Goal: Task Accomplishment & Management: Use online tool/utility

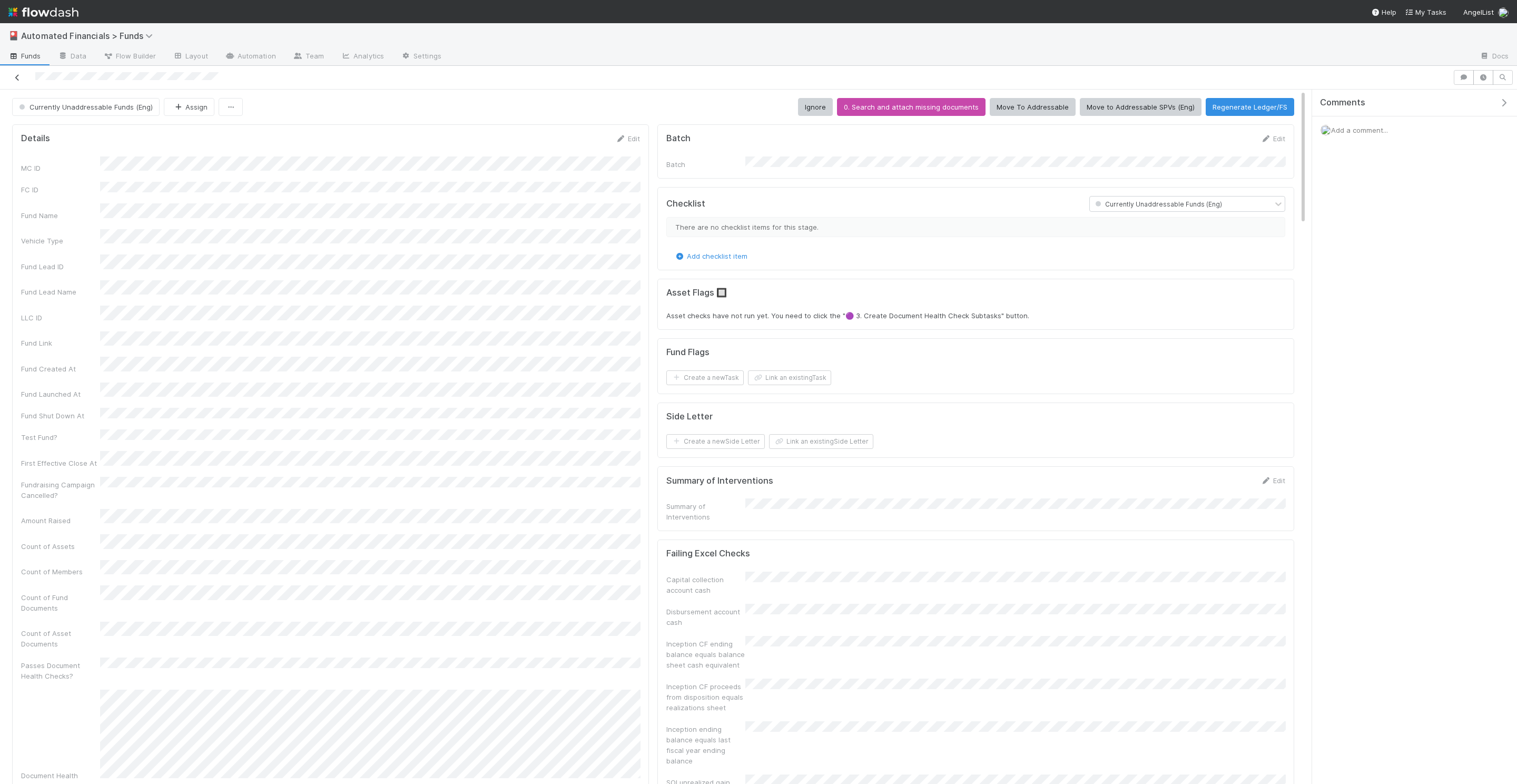
click at [14, 73] on link at bounding box center [18, 77] width 11 height 11
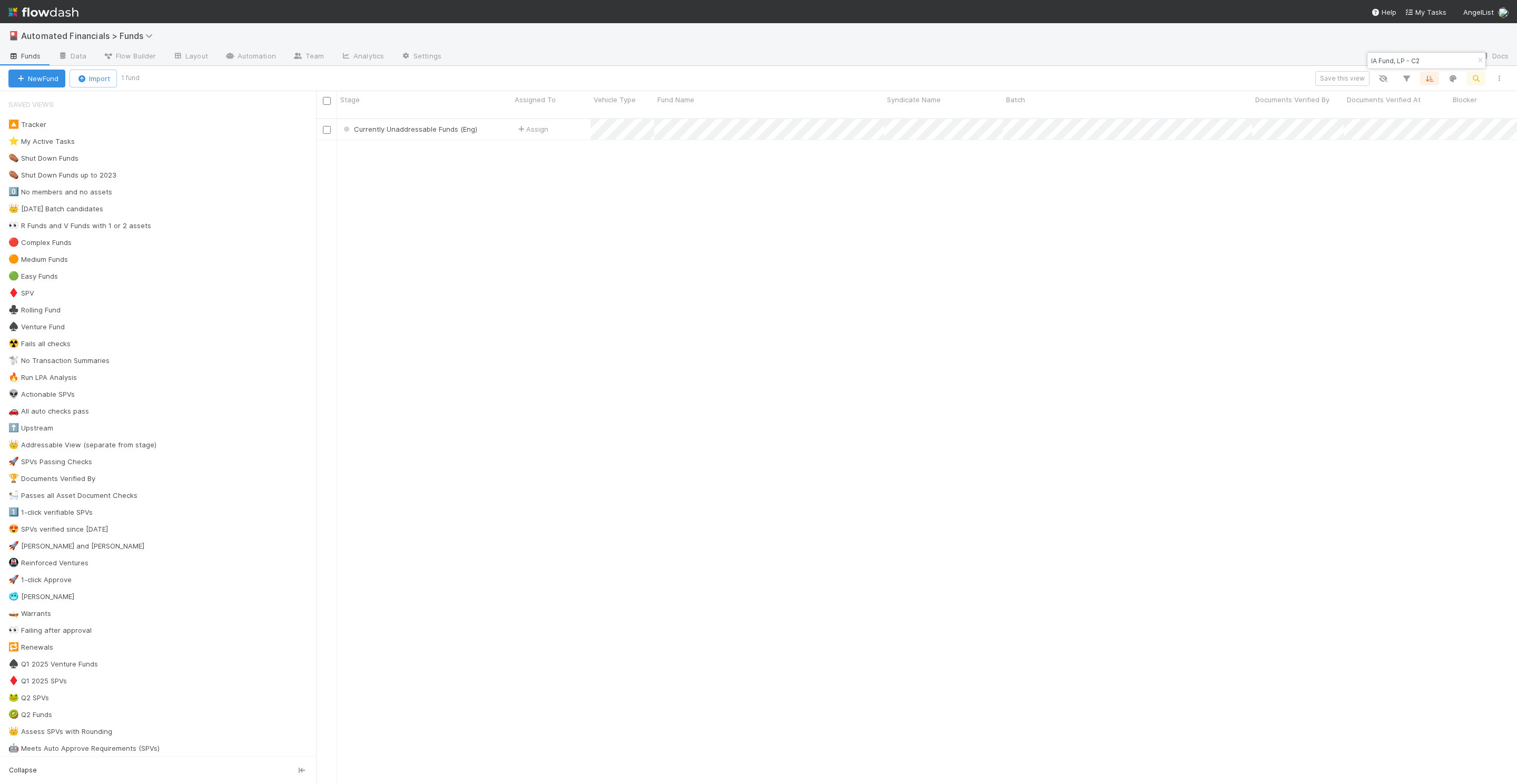
scroll to position [674, 1201]
click at [1447, 60] on div "IA Fund, LP - C2" at bounding box center [1426, 60] width 118 height 16
click at [1432, 60] on input "IA Fund, LP - C2" at bounding box center [1421, 60] width 106 height 13
paste input "ff4e7015236d4b47b135273e50b00951"
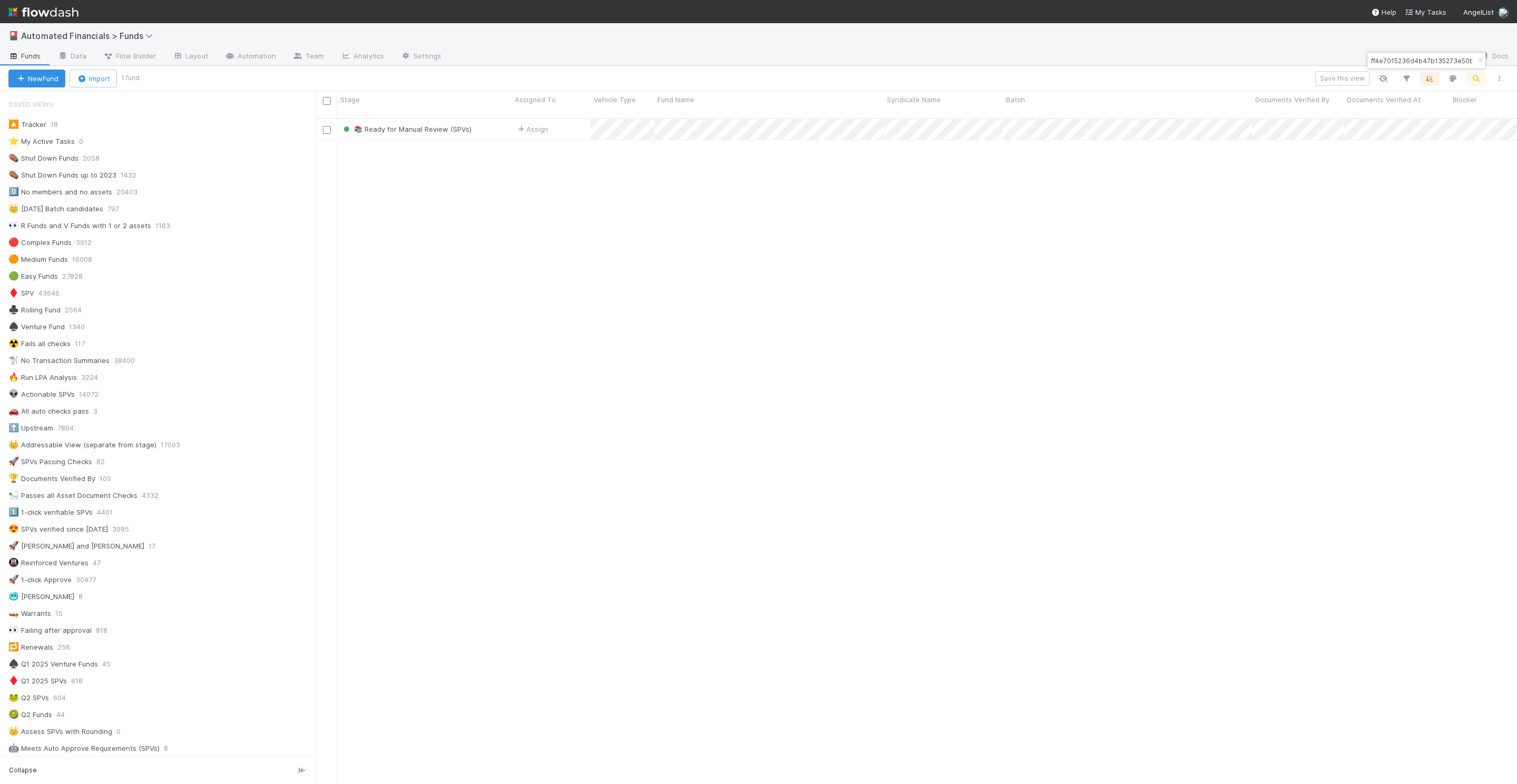
click at [1442, 54] on div "ff4e7015236d4b47b135273e50b00951" at bounding box center [1426, 60] width 118 height 16
click at [1440, 58] on input "ff4e7015236d4b47b135273e50b00951" at bounding box center [1421, 60] width 106 height 13
paste input "ES-0628 Gaingels Fund II AL Vehicle, a series of [PERSON_NAME] Funds, LP Financ…"
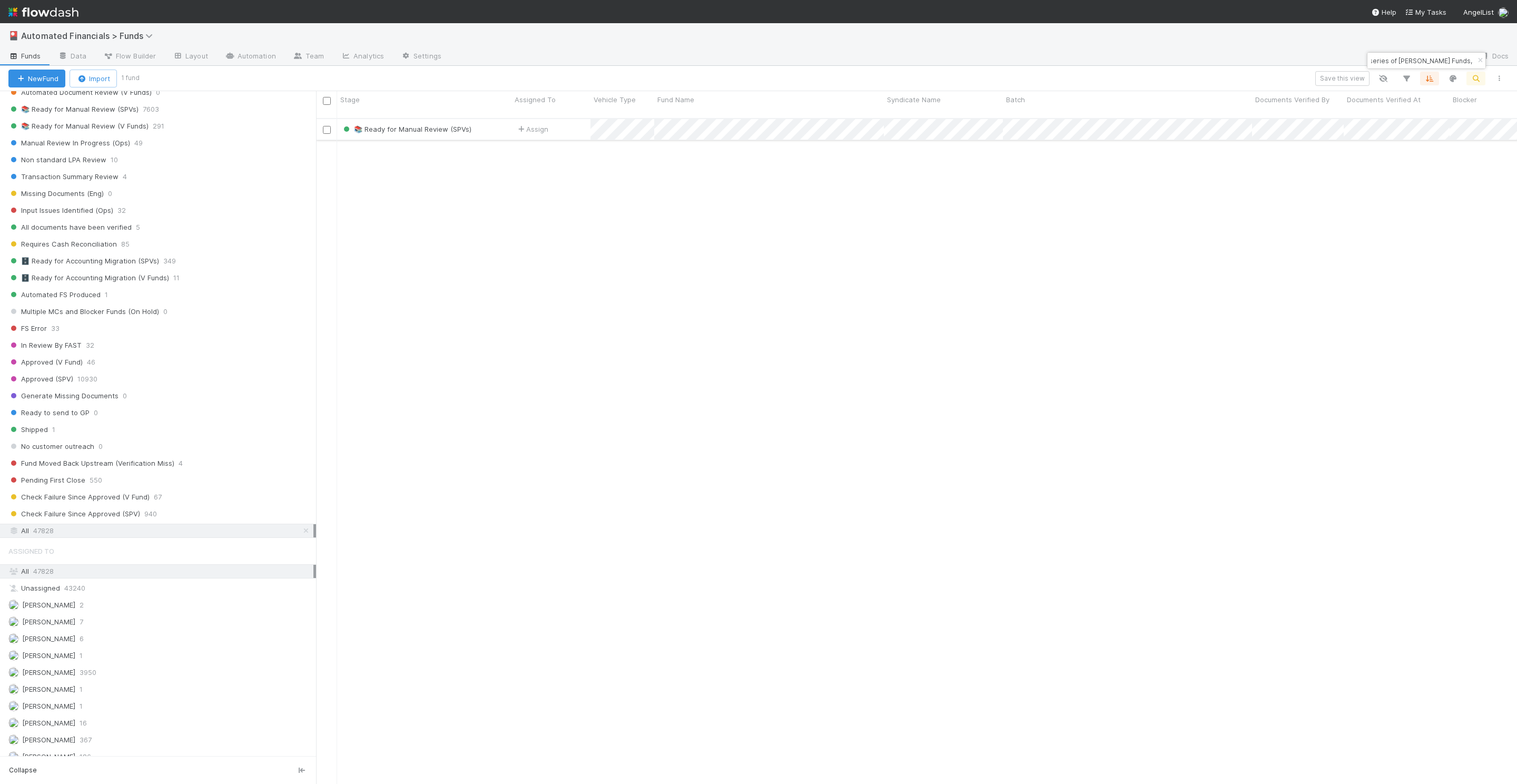
type input "ES-0628 Gaingels Fund II AL Vehicle, a series of [PERSON_NAME] Funds,"
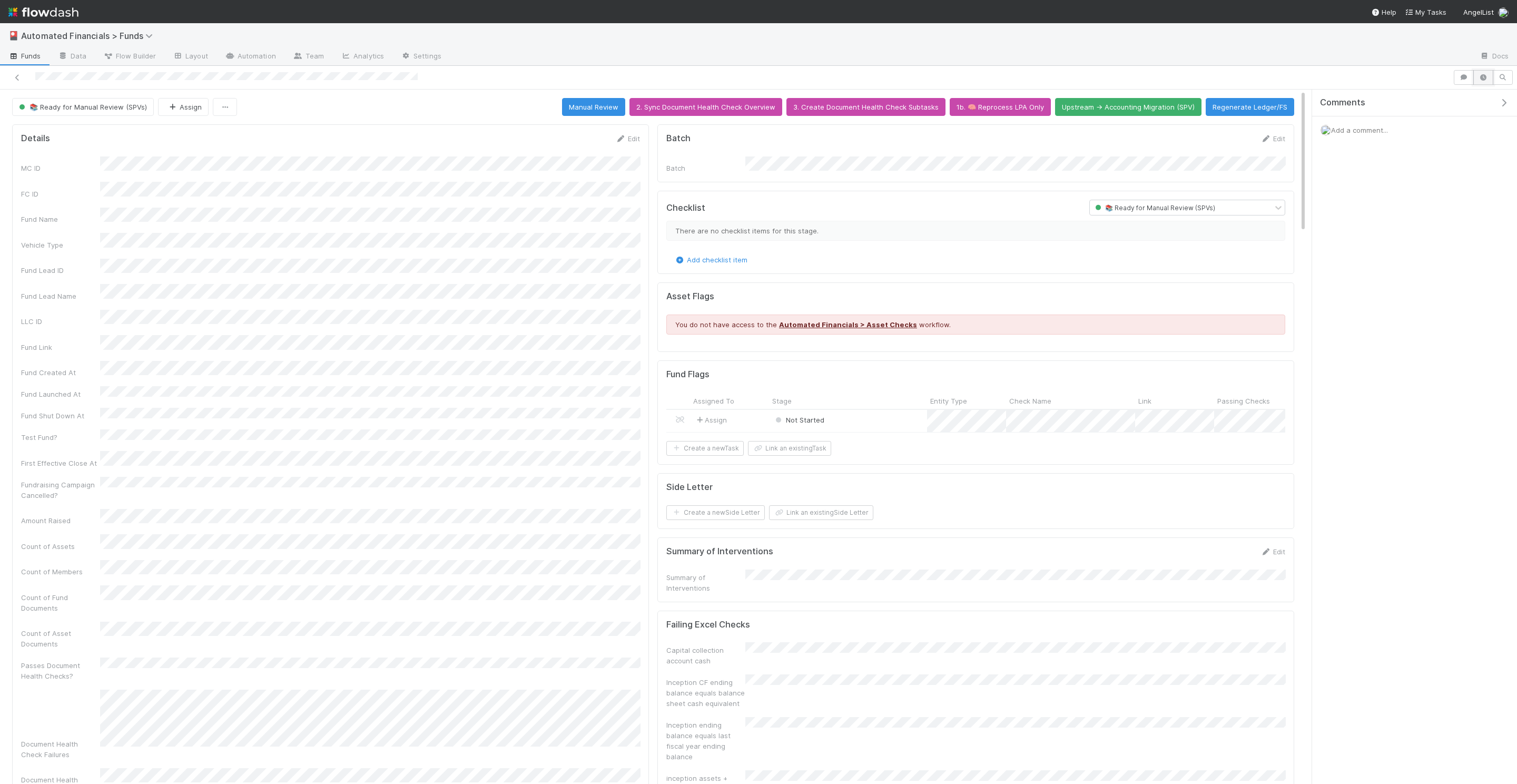
click at [1483, 76] on icon "button" at bounding box center [1483, 77] width 11 height 6
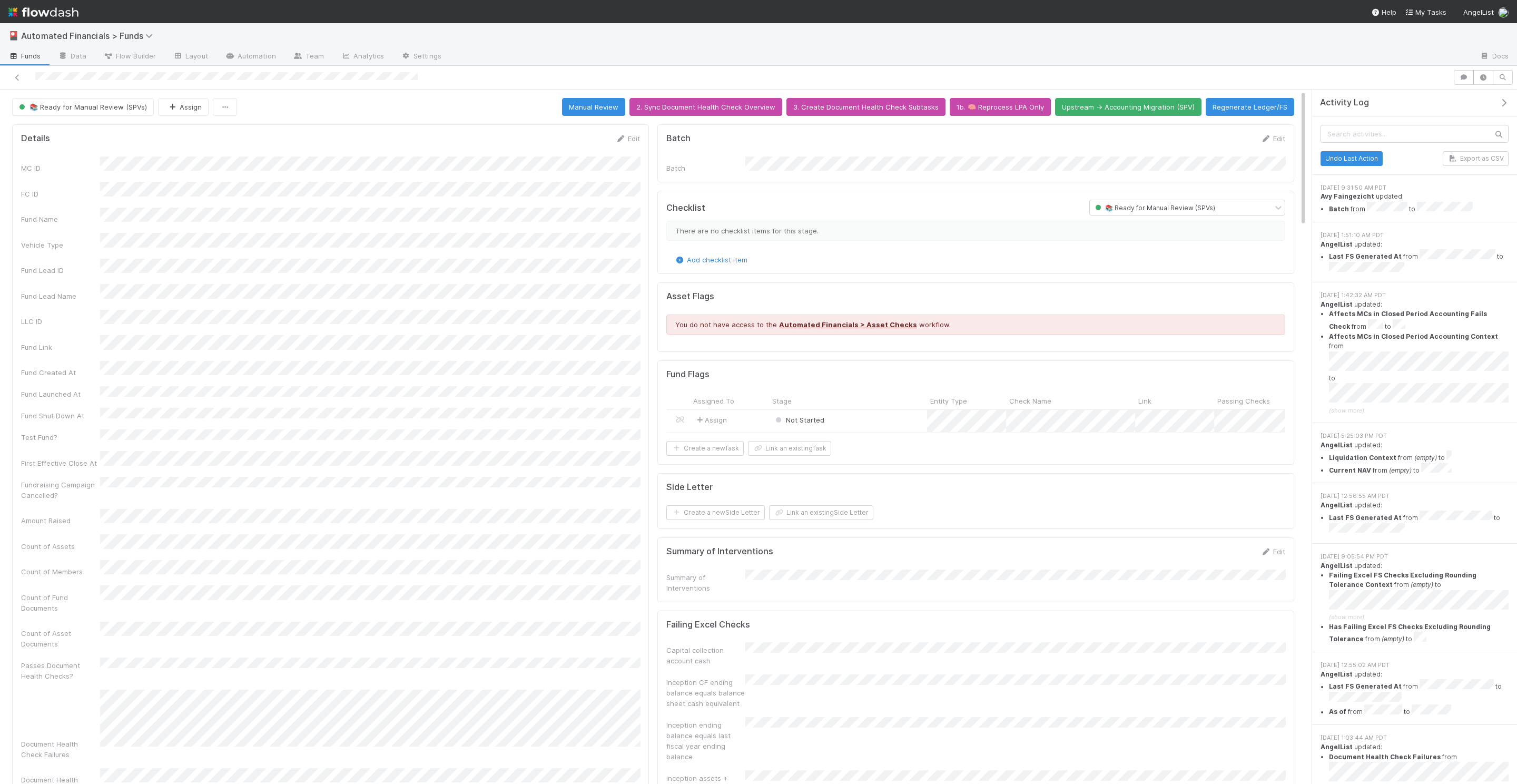
click at [1352, 613] on span "(show more)" at bounding box center [1346, 616] width 35 height 8
click at [1254, 107] on button "Regenerate Ledger/FS" at bounding box center [1250, 106] width 89 height 18
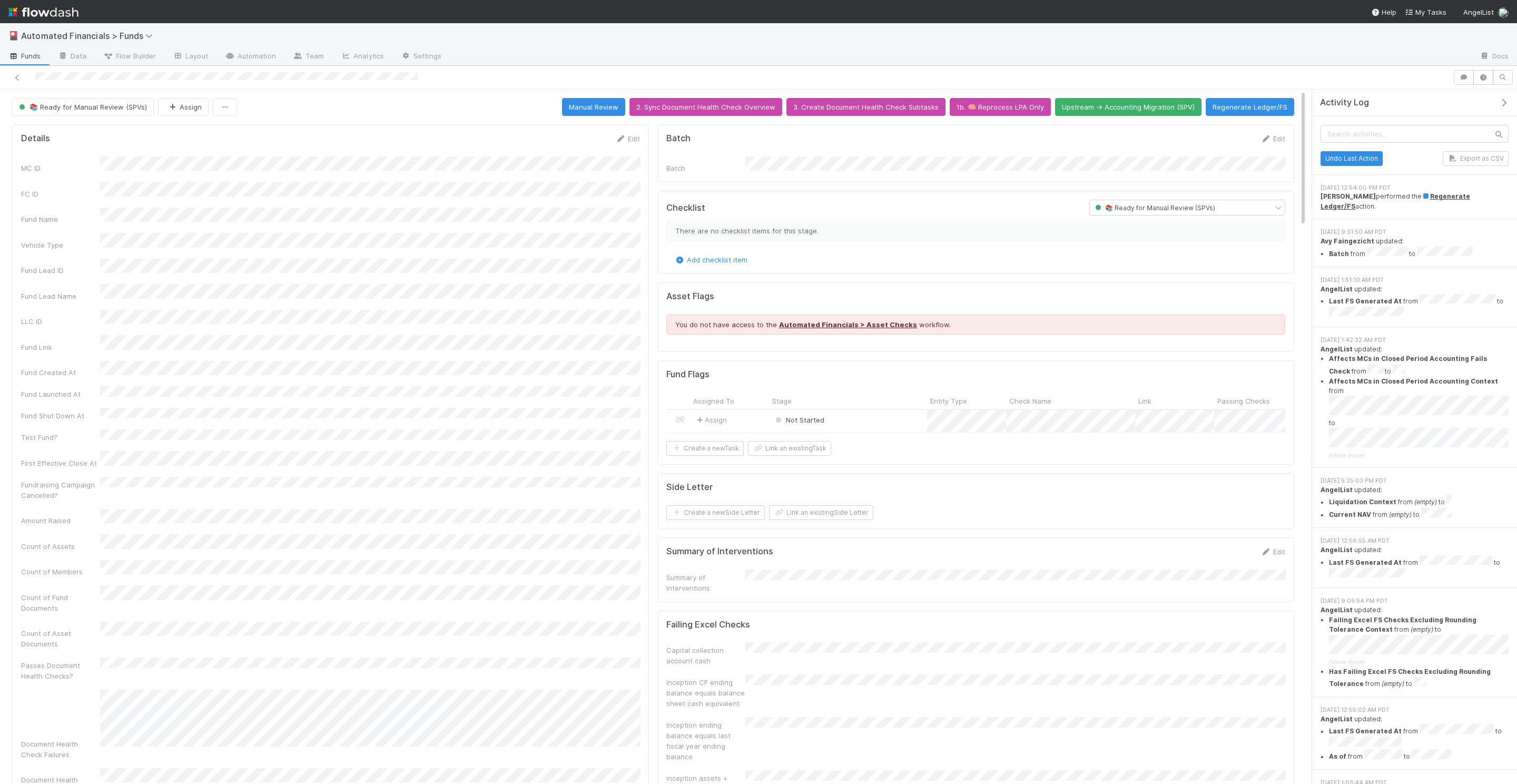
click at [1340, 451] on span "(show more)" at bounding box center [1346, 455] width 35 height 8
